Goal: Information Seeking & Learning: Check status

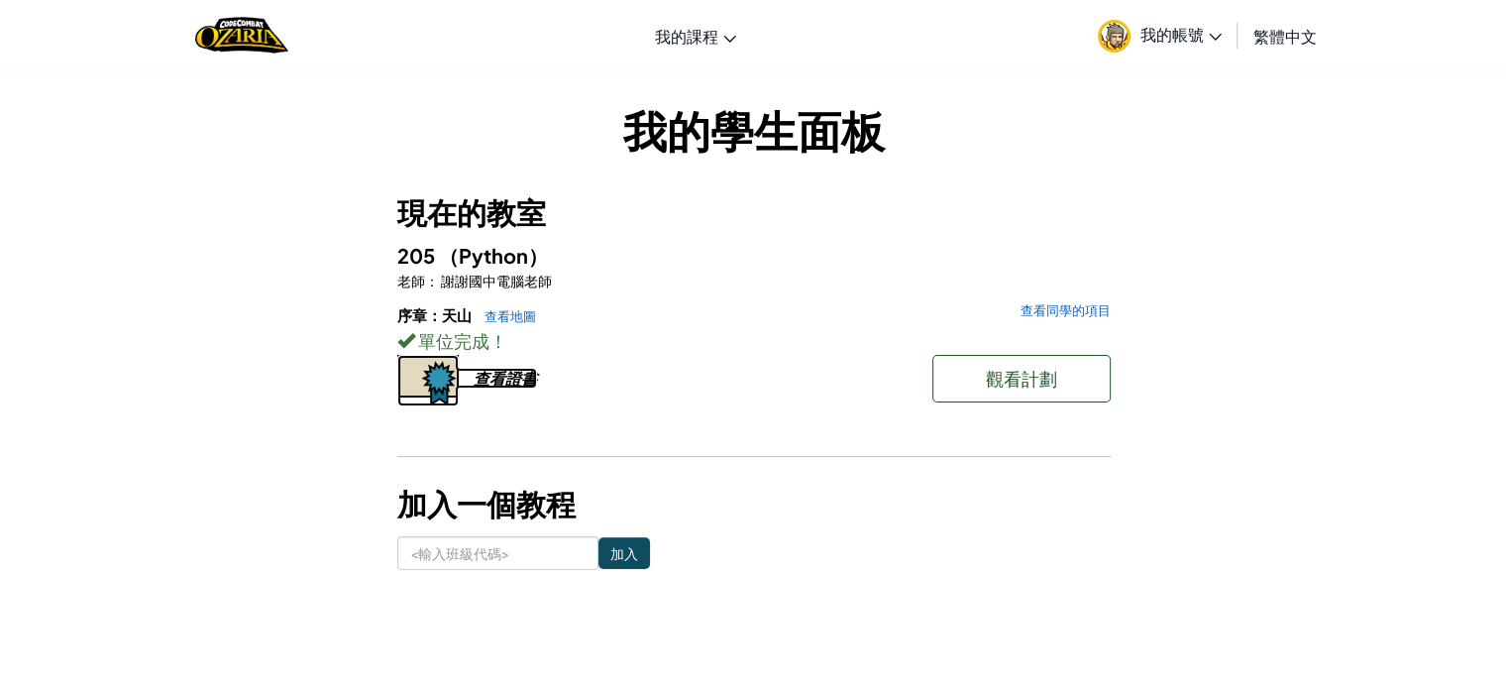
click at [495, 380] on font "查看證書" at bounding box center [505, 378] width 63 height 21
